Goal: Task Accomplishment & Management: Use online tool/utility

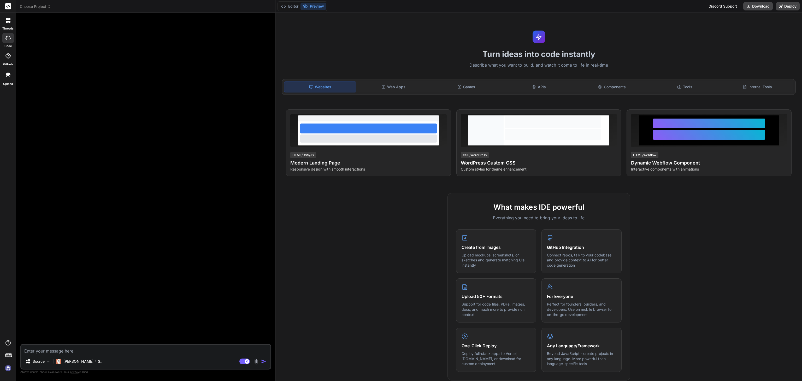
click at [43, 7] on span "Choose Project" at bounding box center [35, 6] width 31 height 5
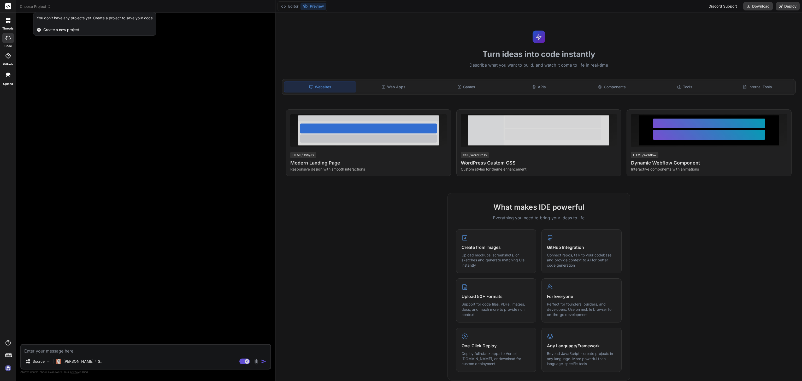
click at [43, 7] on div at bounding box center [401, 190] width 802 height 381
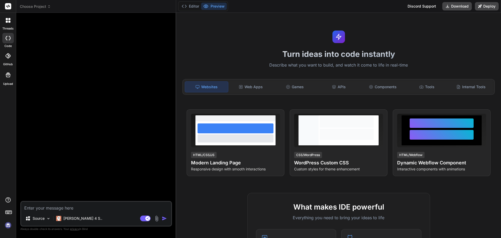
type textarea "x"
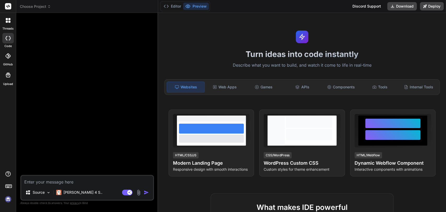
click at [393, 35] on div "Turn ideas into code instantly Describe what you want to build, and watch it co…" at bounding box center [302, 112] width 288 height 199
click at [33, 8] on span "Choose Project" at bounding box center [35, 6] width 31 height 5
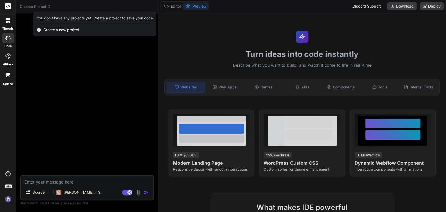
click at [164, 130] on div at bounding box center [223, 106] width 446 height 212
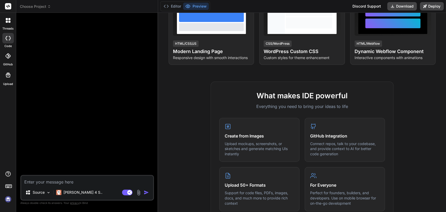
scroll to position [291, 0]
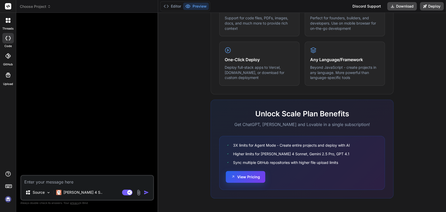
click at [245, 178] on button "View Pricing" at bounding box center [245, 177] width 39 height 12
